Goal: Complete application form

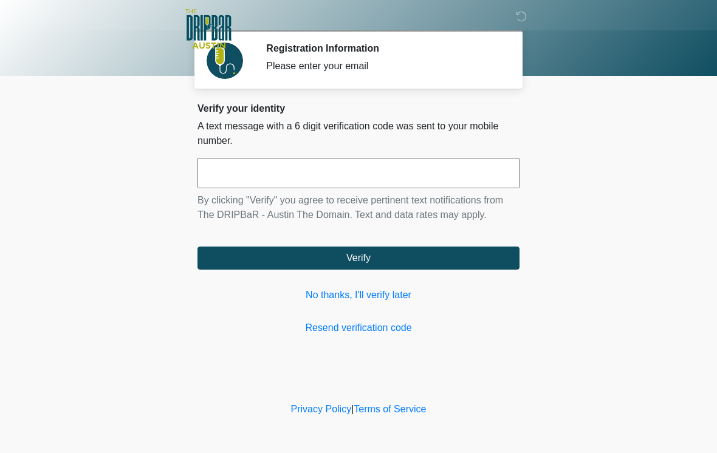
click at [284, 170] on input "text" at bounding box center [359, 173] width 322 height 30
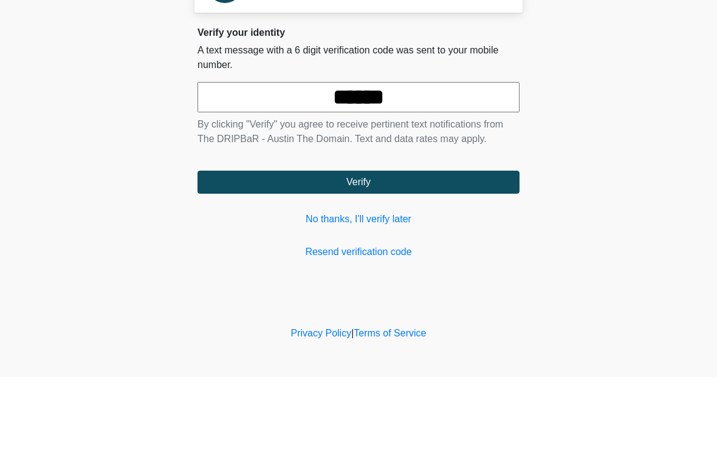
type input "******"
click at [413, 247] on button "Verify" at bounding box center [359, 258] width 322 height 23
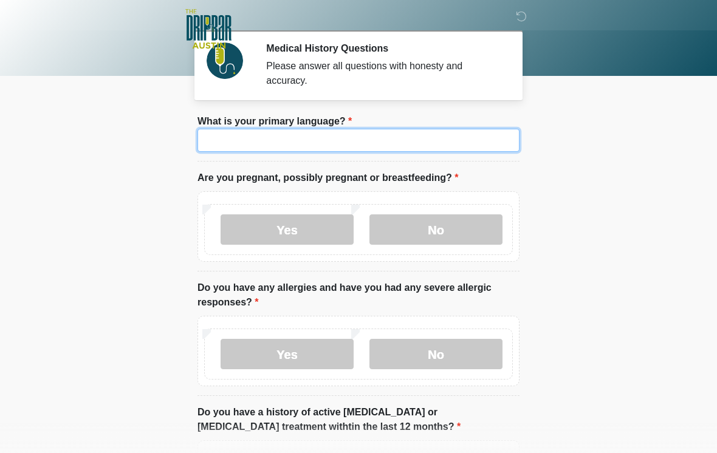
click at [407, 140] on input "What is your primary language?" at bounding box center [359, 140] width 322 height 23
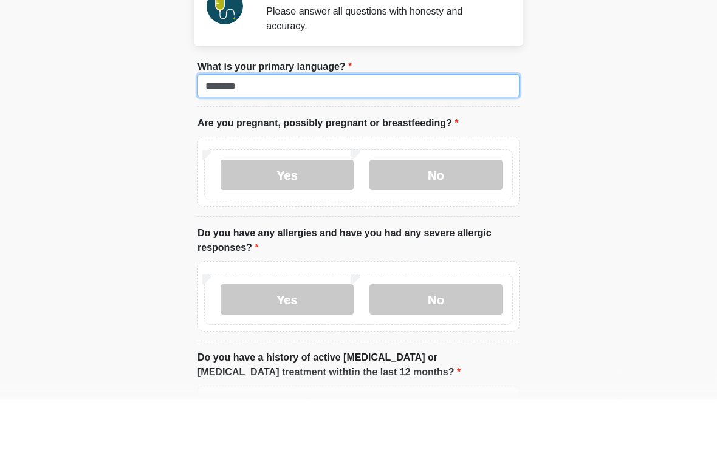
type input "*******"
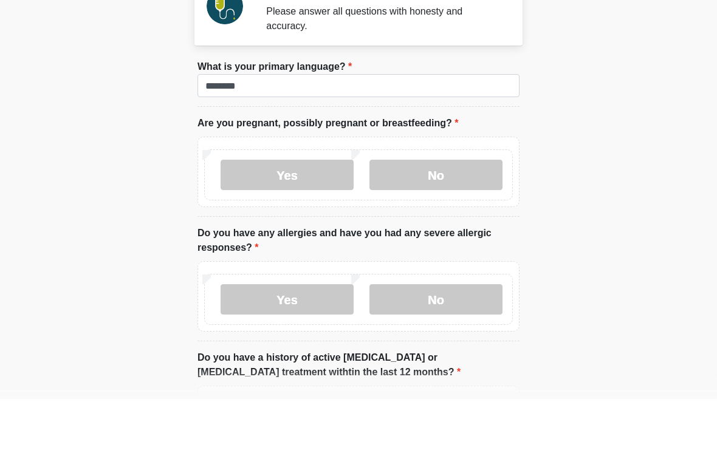
click at [435, 215] on label "No" at bounding box center [436, 230] width 133 height 30
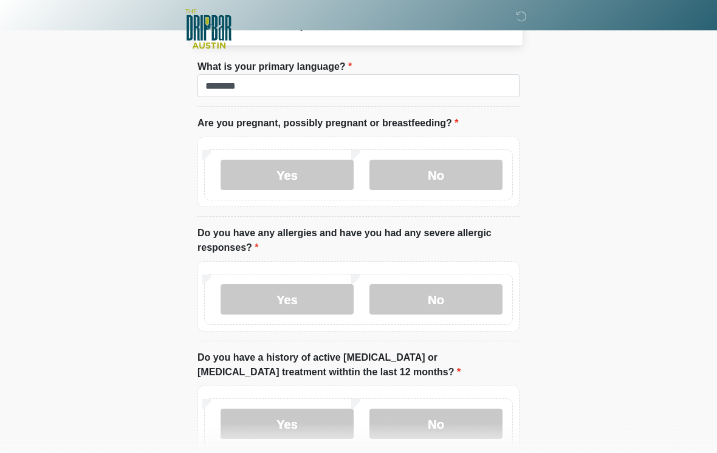
click at [449, 294] on label "No" at bounding box center [436, 299] width 133 height 30
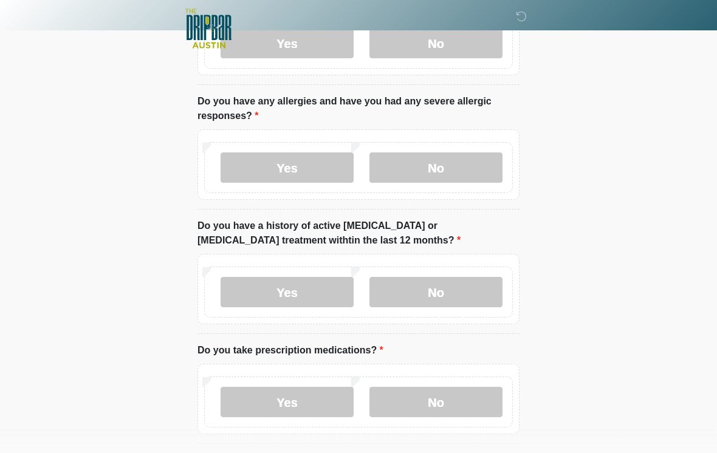
scroll to position [186, 0]
click at [444, 292] on label "No" at bounding box center [436, 293] width 133 height 30
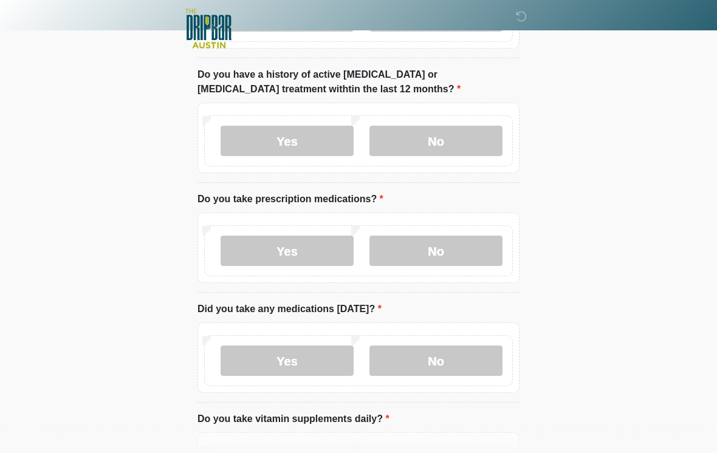
scroll to position [338, 0]
click at [465, 244] on label "No" at bounding box center [436, 251] width 133 height 30
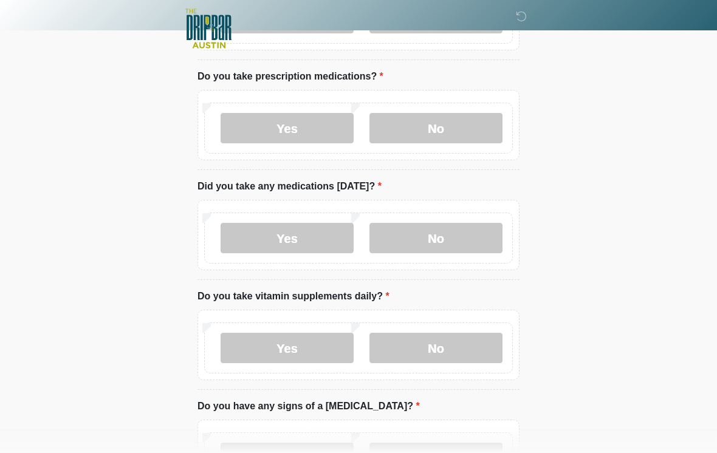
scroll to position [460, 0]
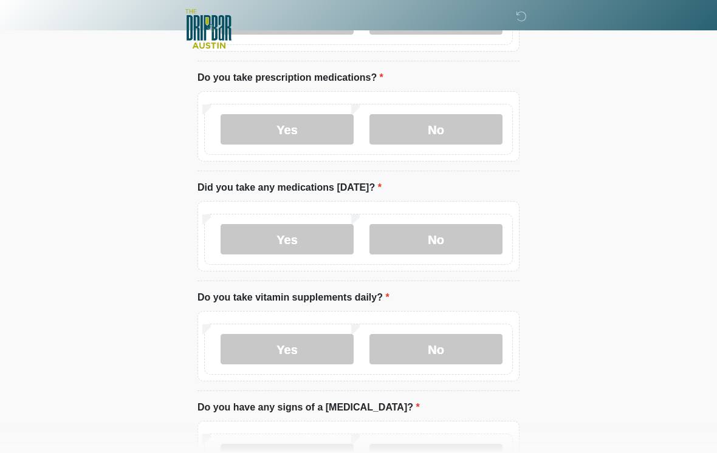
click at [434, 243] on label "No" at bounding box center [436, 239] width 133 height 30
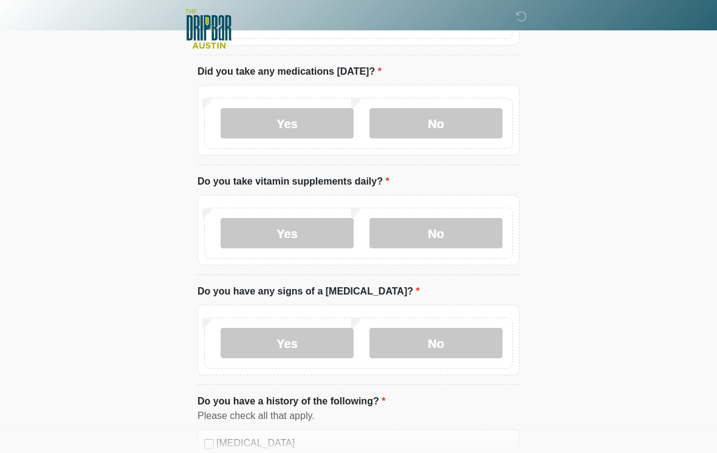
scroll to position [576, 0]
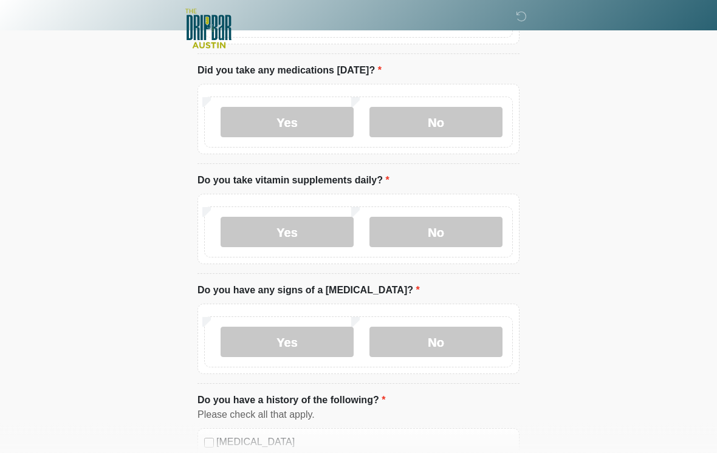
click at [461, 230] on label "No" at bounding box center [436, 233] width 133 height 30
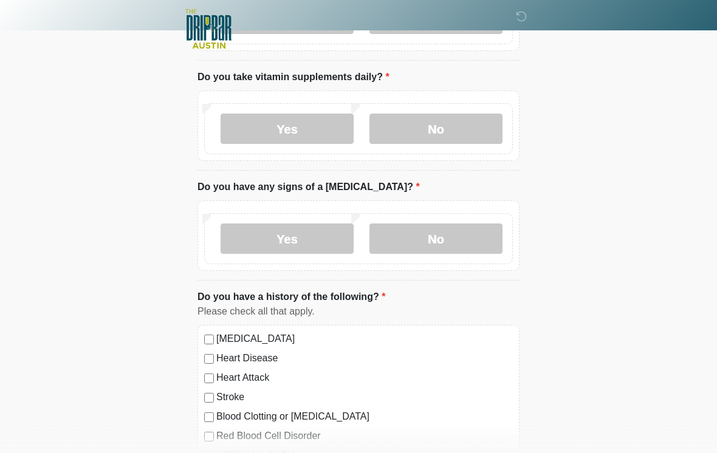
scroll to position [687, 0]
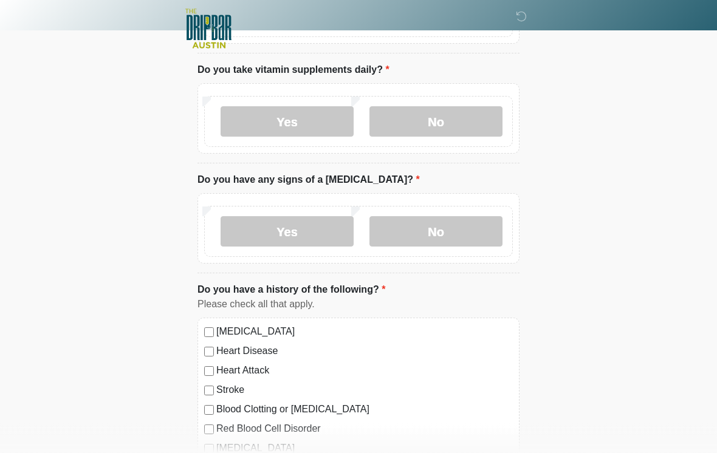
click at [472, 232] on label "No" at bounding box center [436, 232] width 133 height 30
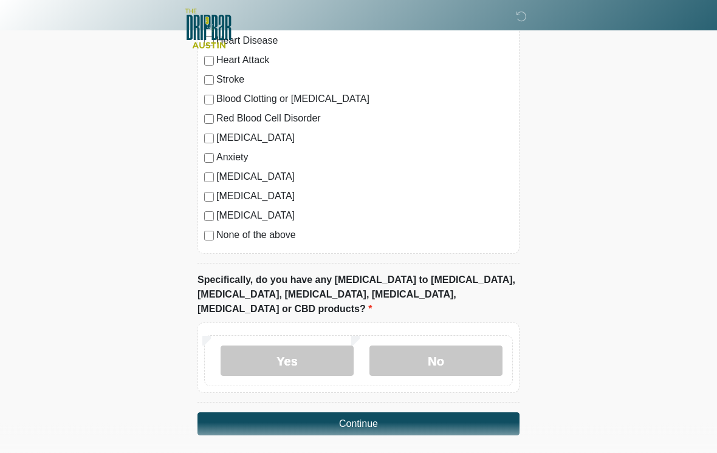
scroll to position [1010, 0]
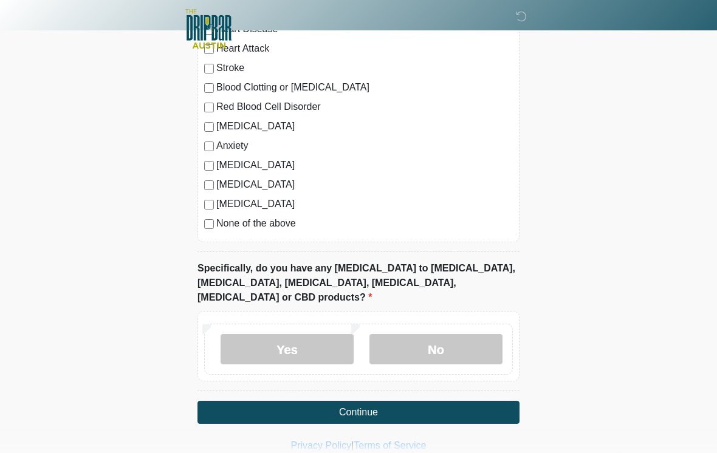
click at [456, 334] on label "No" at bounding box center [436, 349] width 133 height 30
click at [453, 401] on button "Continue" at bounding box center [359, 412] width 322 height 23
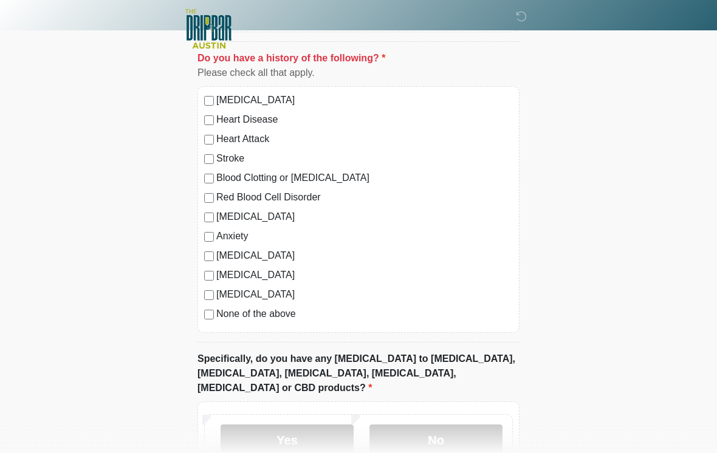
click at [444, 427] on label "No" at bounding box center [436, 440] width 133 height 30
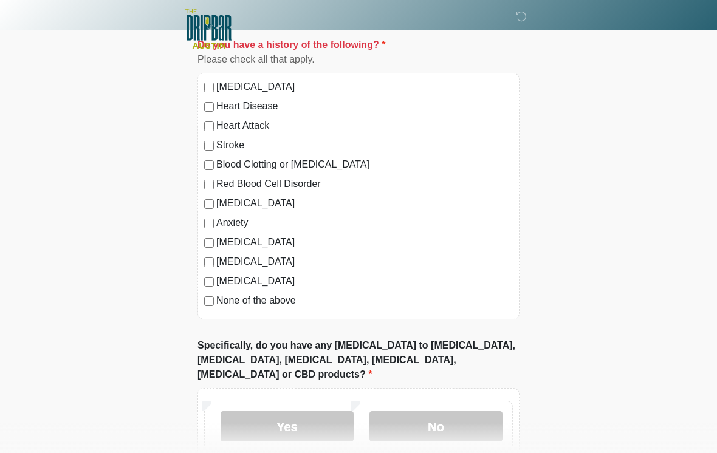
scroll to position [1010, 0]
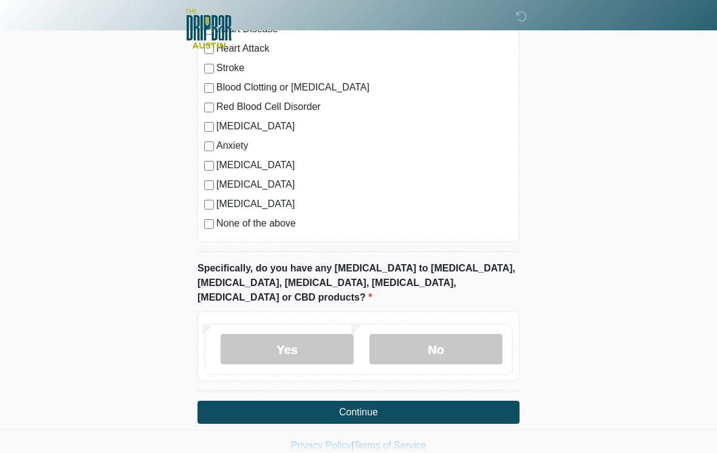
click at [445, 401] on button "Continue" at bounding box center [359, 412] width 322 height 23
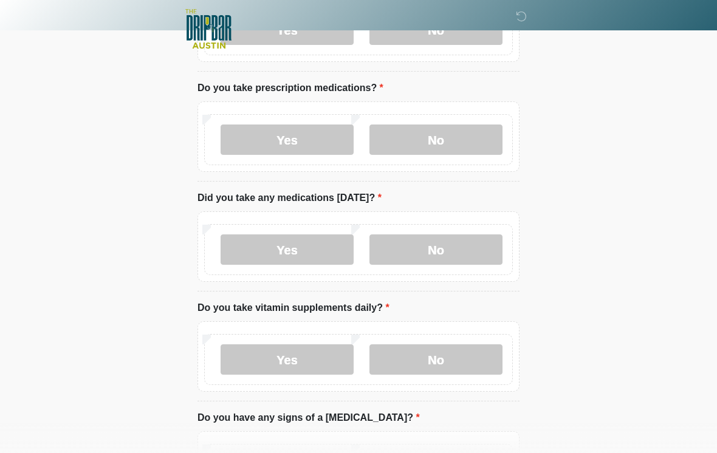
scroll to position [0, 0]
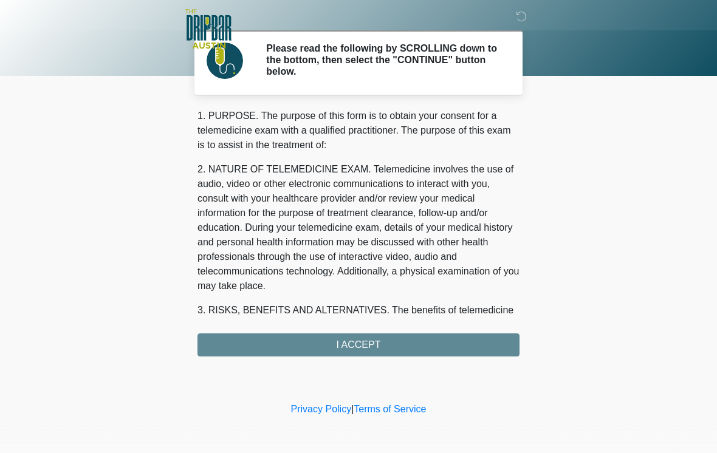
click at [425, 332] on div "1. PURPOSE. The purpose of this form is to obtain your consent for a telemedici…" at bounding box center [359, 233] width 322 height 248
click at [435, 345] on div "1. PURPOSE. The purpose of this form is to obtain your consent for a telemedici…" at bounding box center [359, 233] width 322 height 248
click at [398, 357] on div "‎ ‎ ‎ ‎ Please read the following by SCROLLING down to the bottom, then select …" at bounding box center [358, 200] width 365 height 376
click at [398, 356] on div "‎ ‎ ‎ ‎ Please read the following by SCROLLING down to the bottom, then select …" at bounding box center [358, 200] width 365 height 376
click at [340, 341] on div "1. PURPOSE. The purpose of this form is to obtain your consent for a telemedici…" at bounding box center [359, 233] width 322 height 248
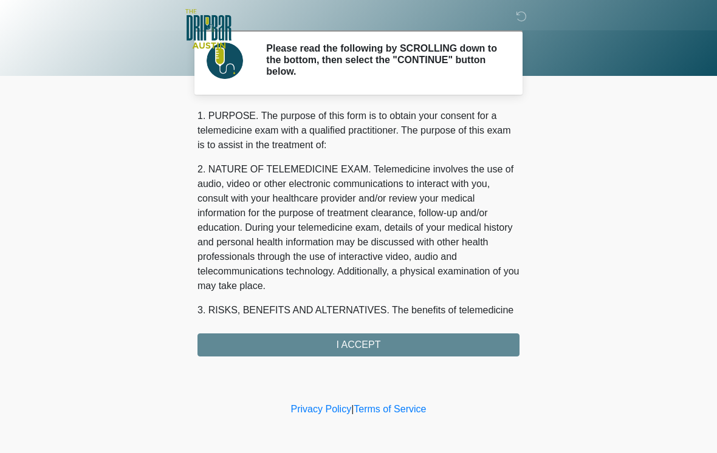
click at [365, 343] on div "1. PURPOSE. The purpose of this form is to obtain your consent for a telemedici…" at bounding box center [359, 233] width 322 height 248
click at [331, 342] on div "1. PURPOSE. The purpose of this form is to obtain your consent for a telemedici…" at bounding box center [359, 233] width 322 height 248
click at [382, 344] on div "1. PURPOSE. The purpose of this form is to obtain your consent for a telemedici…" at bounding box center [359, 233] width 322 height 248
click at [436, 345] on div "1. PURPOSE. The purpose of this form is to obtain your consent for a telemedici…" at bounding box center [359, 233] width 322 height 248
click at [435, 345] on div "1. PURPOSE. The purpose of this form is to obtain your consent for a telemedici…" at bounding box center [359, 233] width 322 height 248
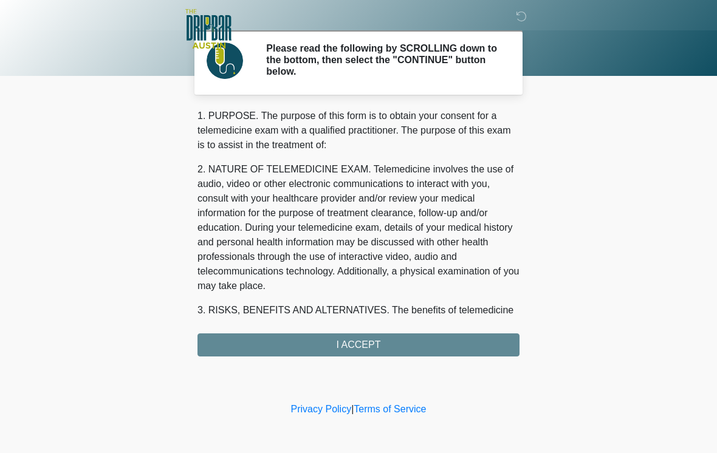
click at [404, 347] on div "1. PURPOSE. The purpose of this form is to obtain your consent for a telemedici…" at bounding box center [359, 233] width 322 height 248
click at [340, 331] on div "1. PURPOSE. The purpose of this form is to obtain your consent for a telemedici…" at bounding box center [359, 233] width 322 height 248
click at [331, 341] on div "1. PURPOSE. The purpose of this form is to obtain your consent for a telemedici…" at bounding box center [359, 233] width 322 height 248
click at [333, 345] on div "1. PURPOSE. The purpose of this form is to obtain your consent for a telemedici…" at bounding box center [359, 233] width 322 height 248
click at [356, 345] on div "1. PURPOSE. The purpose of this form is to obtain your consent for a telemedici…" at bounding box center [359, 233] width 322 height 248
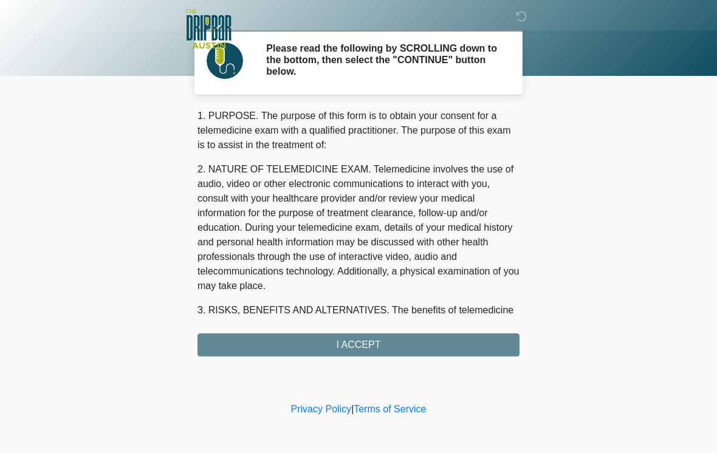
click at [385, 348] on div "1. PURPOSE. The purpose of this form is to obtain your consent for a telemedici…" at bounding box center [359, 233] width 322 height 248
click at [410, 339] on div "1. PURPOSE. The purpose of this form is to obtain your consent for a telemedici…" at bounding box center [359, 233] width 322 height 248
click at [271, 337] on div "1. PURPOSE. The purpose of this form is to obtain your consent for a telemedici…" at bounding box center [359, 233] width 322 height 248
click at [261, 347] on div "1. PURPOSE. The purpose of this form is to obtain your consent for a telemedici…" at bounding box center [359, 233] width 322 height 248
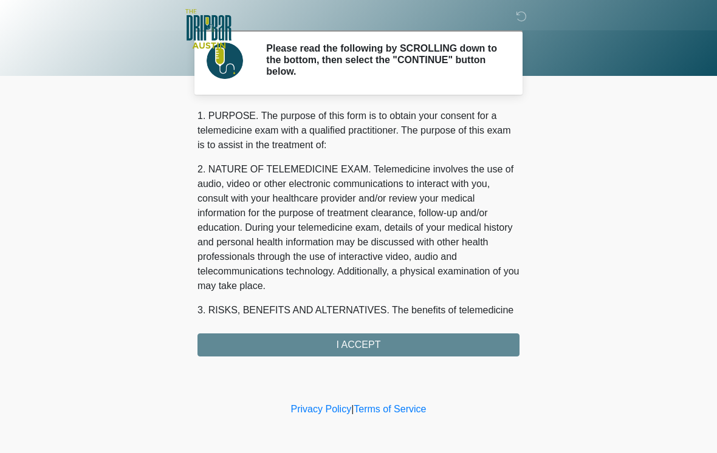
click at [256, 345] on div "1. PURPOSE. The purpose of this form is to obtain your consent for a telemedici…" at bounding box center [359, 233] width 322 height 248
click at [255, 345] on div "1. PURPOSE. The purpose of this form is to obtain your consent for a telemedici…" at bounding box center [359, 233] width 322 height 248
click at [256, 360] on div "‎ ‎ ‎ ‎ Please read the following by SCROLLING down to the bottom, then select …" at bounding box center [358, 200] width 365 height 376
click at [406, 340] on div "1. PURPOSE. The purpose of this form is to obtain your consent for a telemedici…" at bounding box center [359, 233] width 322 height 248
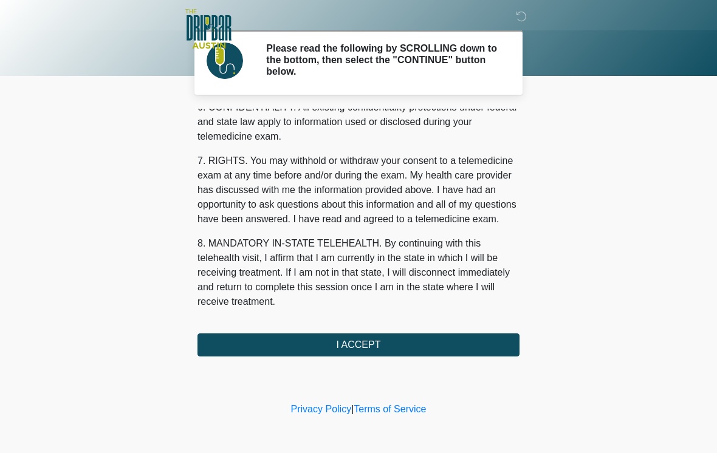
scroll to position [509, 0]
click at [413, 356] on button "I ACCEPT" at bounding box center [359, 345] width 322 height 23
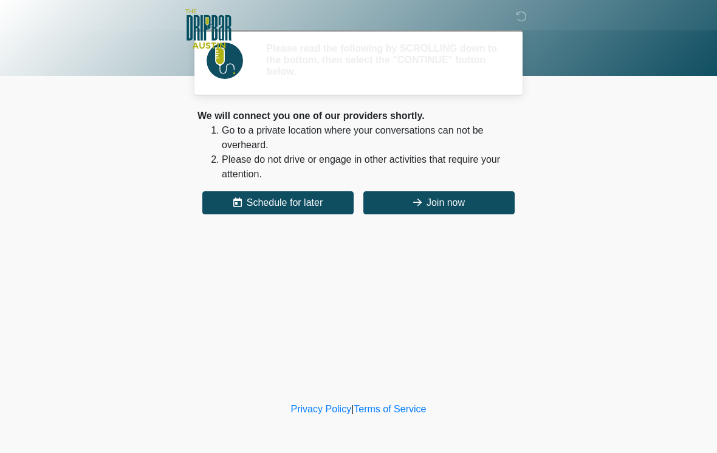
click at [430, 352] on div "‎ ‎ ‎ ‎ Please read the following by SCROLLING down to the bottom, then select …" at bounding box center [358, 200] width 365 height 376
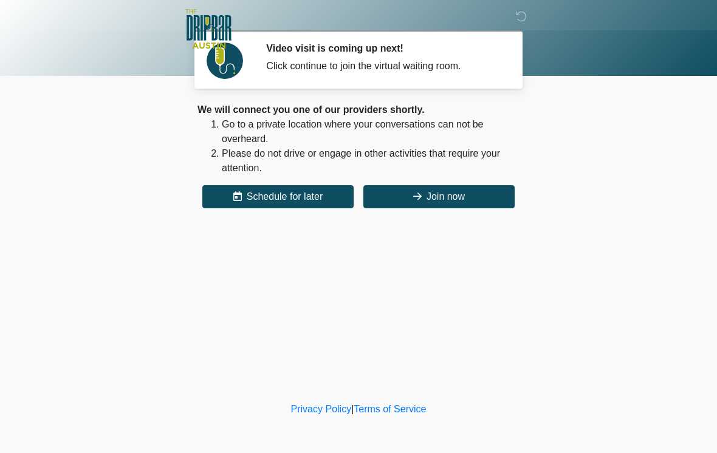
click at [453, 186] on button "Join now" at bounding box center [438, 196] width 151 height 23
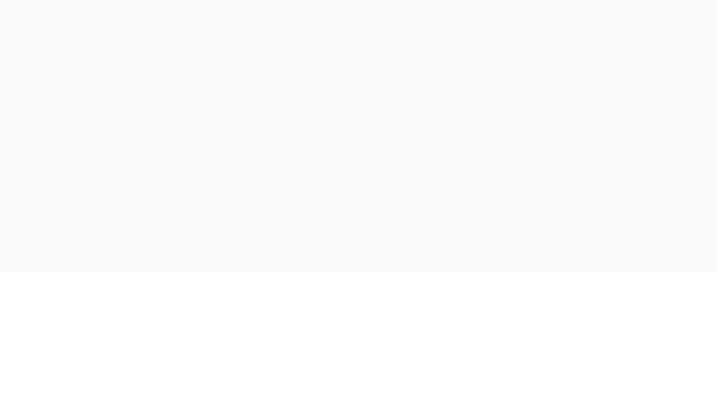
scroll to position [4, 0]
